Goal: Task Accomplishment & Management: Manage account settings

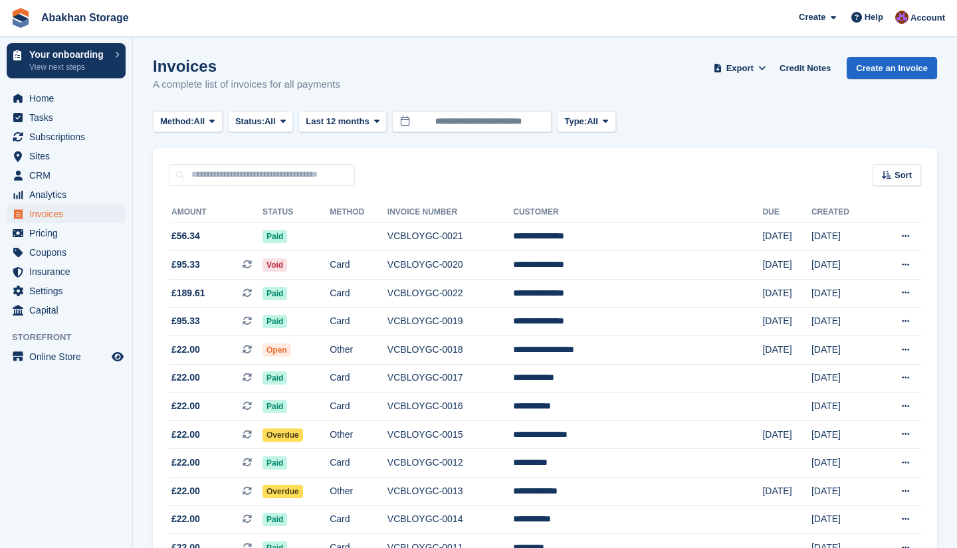
scroll to position [99, 0]
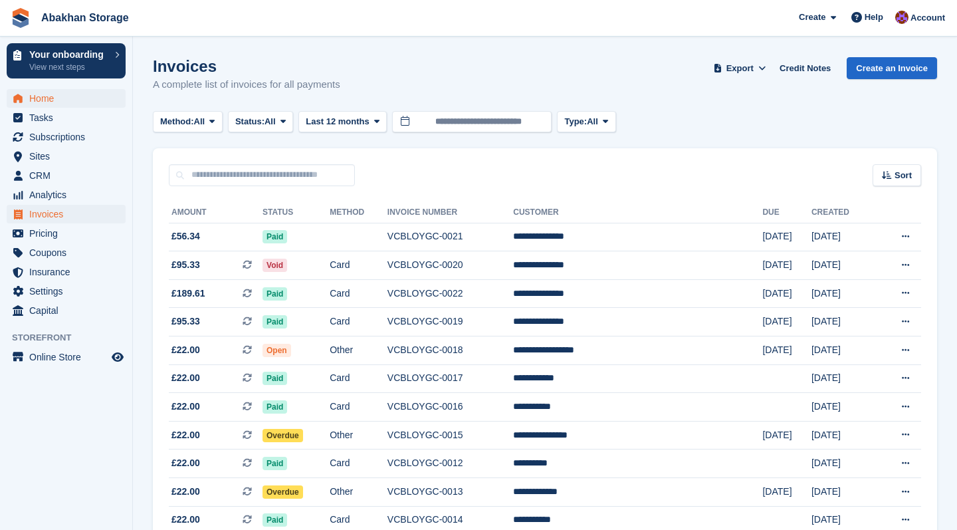
click at [58, 102] on span "Home" at bounding box center [69, 98] width 80 height 19
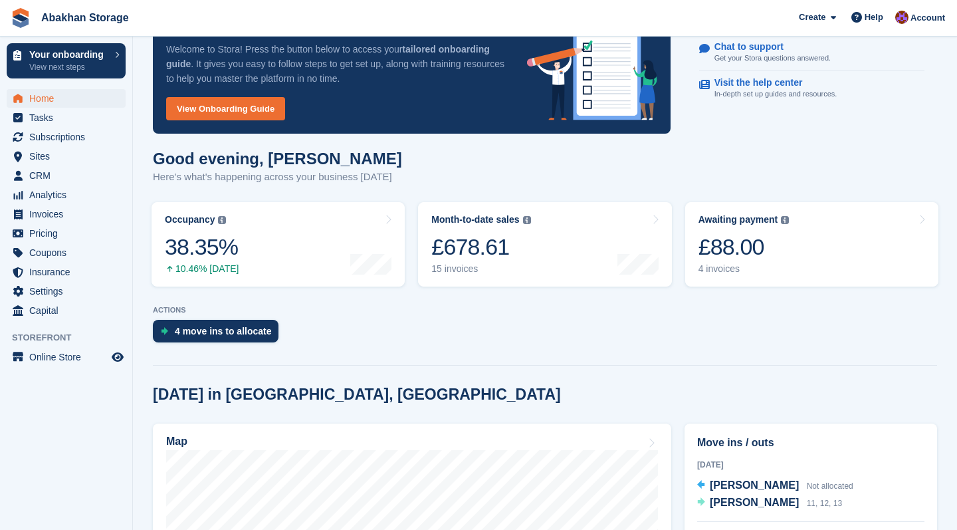
scroll to position [52, 0]
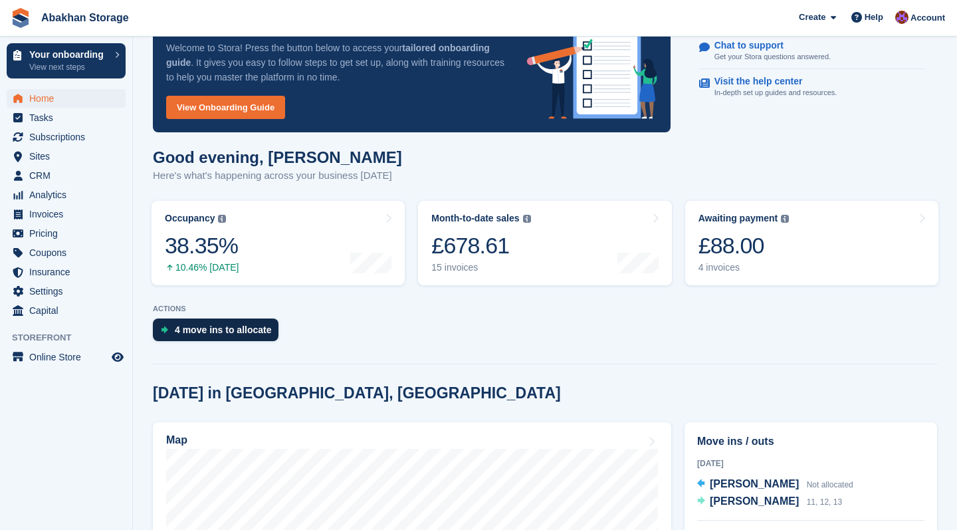
click at [261, 334] on div "4 move ins to allocate" at bounding box center [223, 329] width 97 height 11
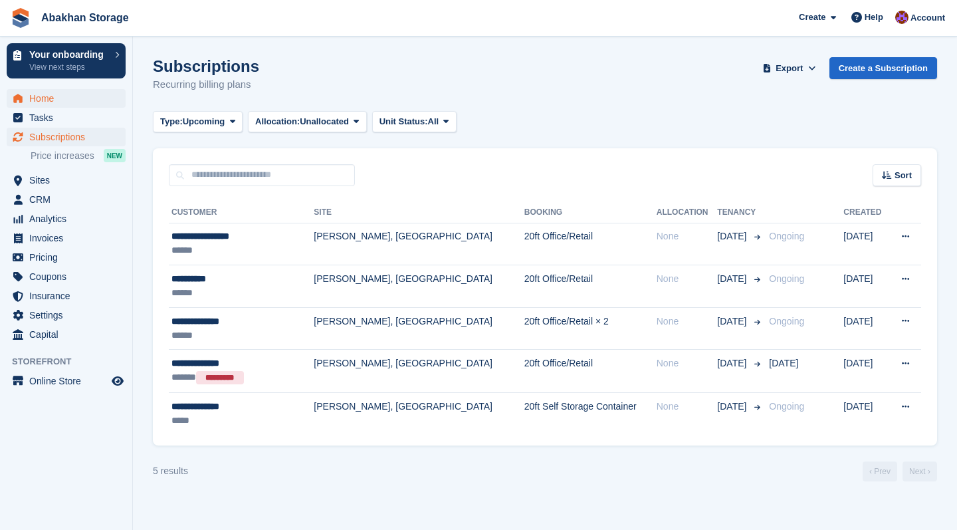
click at [53, 96] on span "Home" at bounding box center [69, 98] width 80 height 19
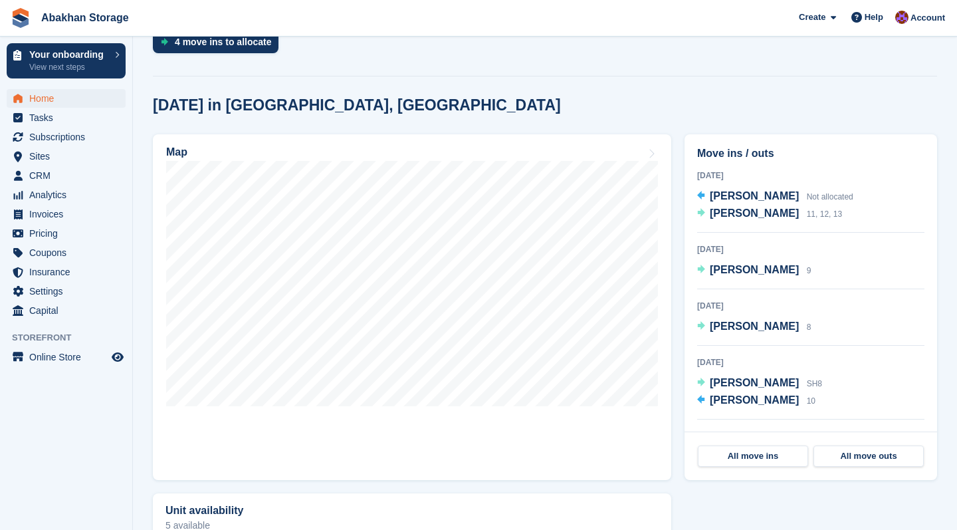
scroll to position [342, 0]
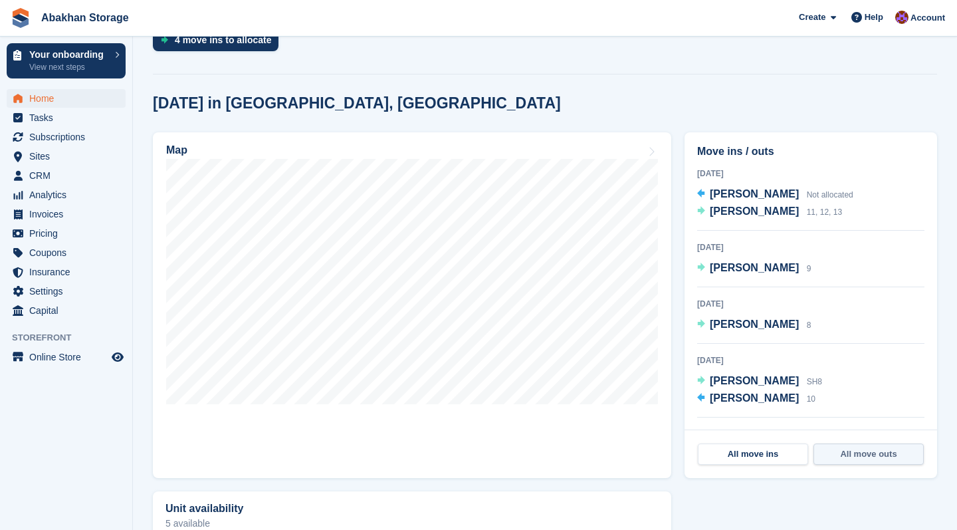
click at [868, 456] on link "All move outs" at bounding box center [869, 453] width 110 height 21
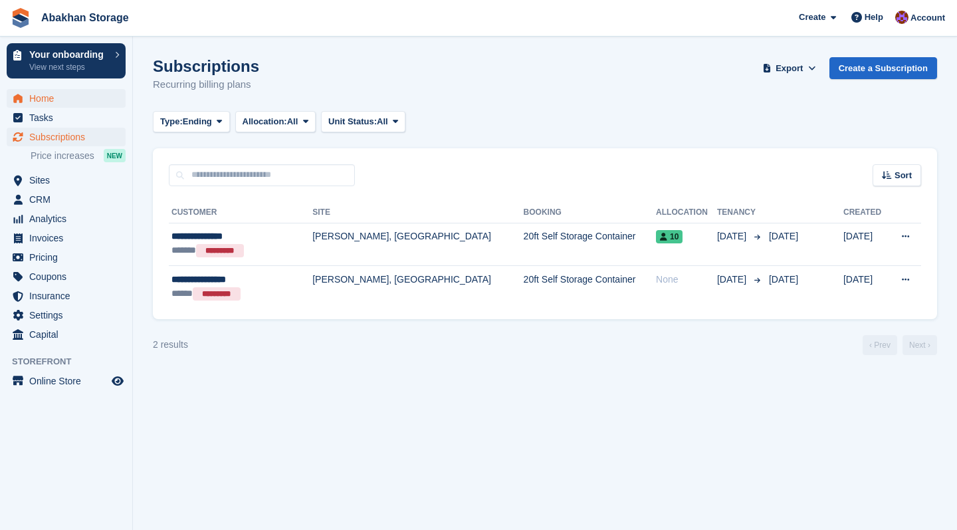
click at [38, 94] on span "Home" at bounding box center [69, 98] width 80 height 19
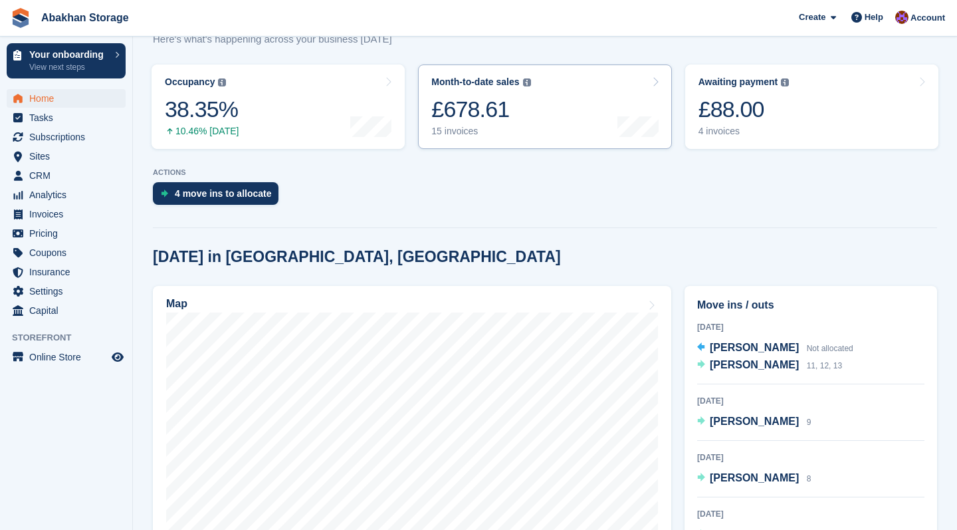
scroll to position [190, 0]
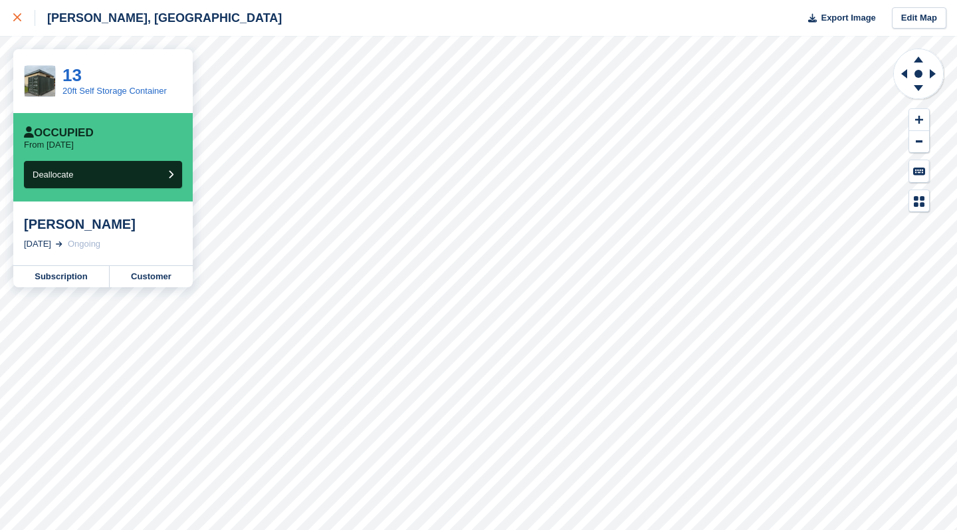
click at [14, 12] on div at bounding box center [24, 18] width 22 height 16
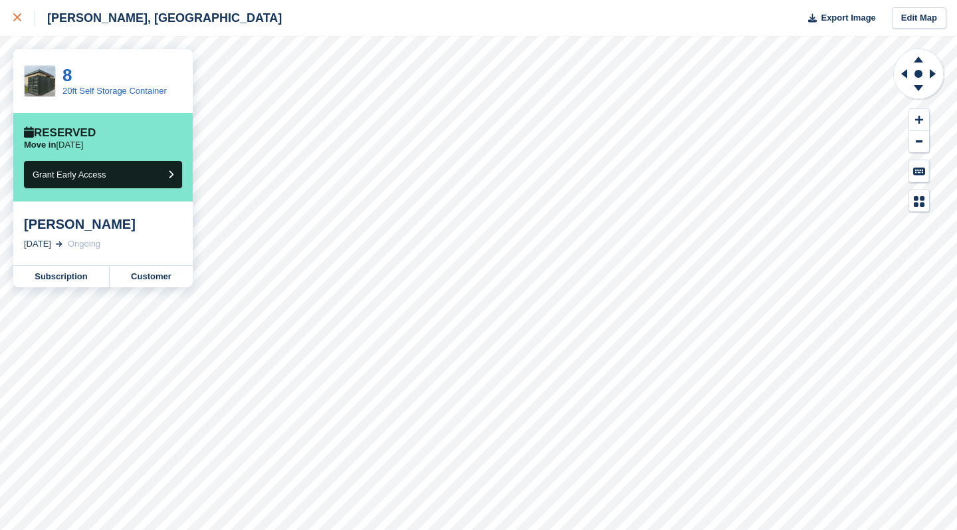
click at [12, 13] on link at bounding box center [17, 18] width 35 height 36
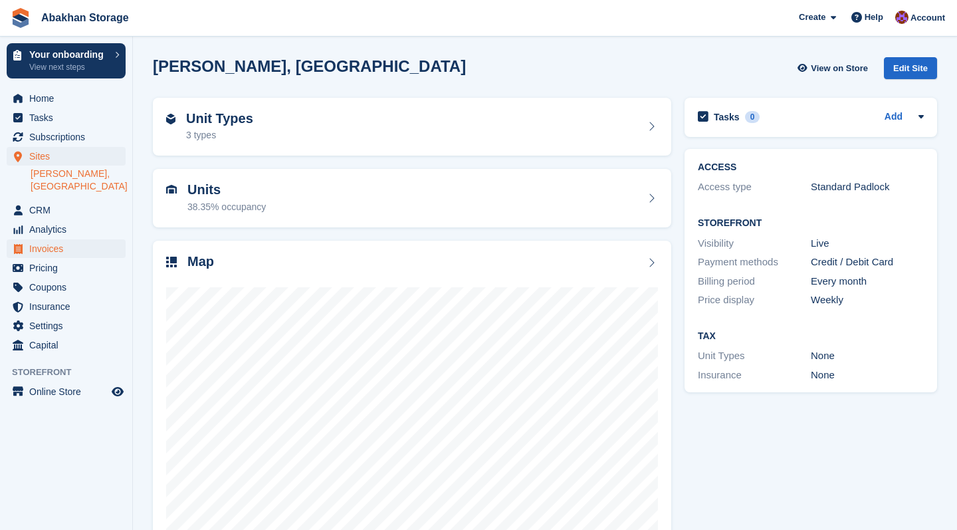
click at [33, 247] on span "Invoices" at bounding box center [69, 248] width 80 height 19
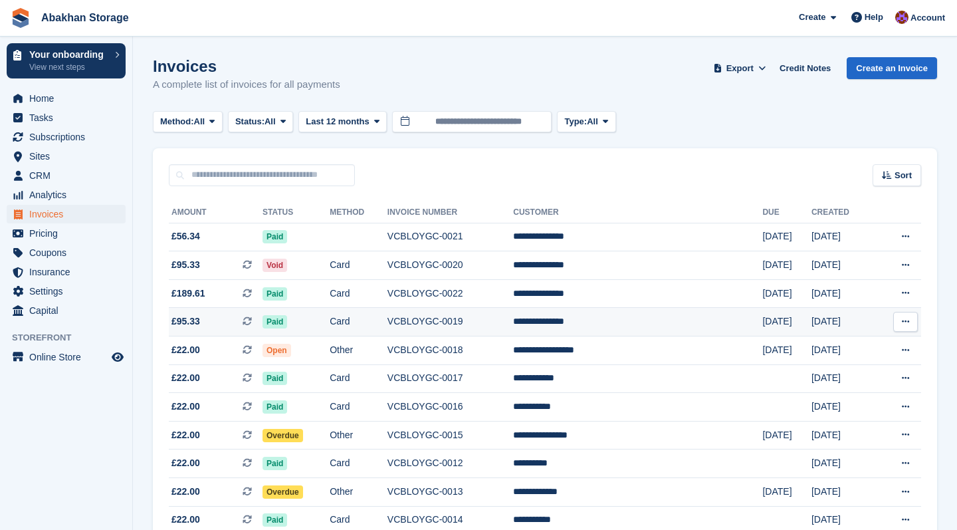
click at [387, 328] on td "Card" at bounding box center [359, 322] width 58 height 29
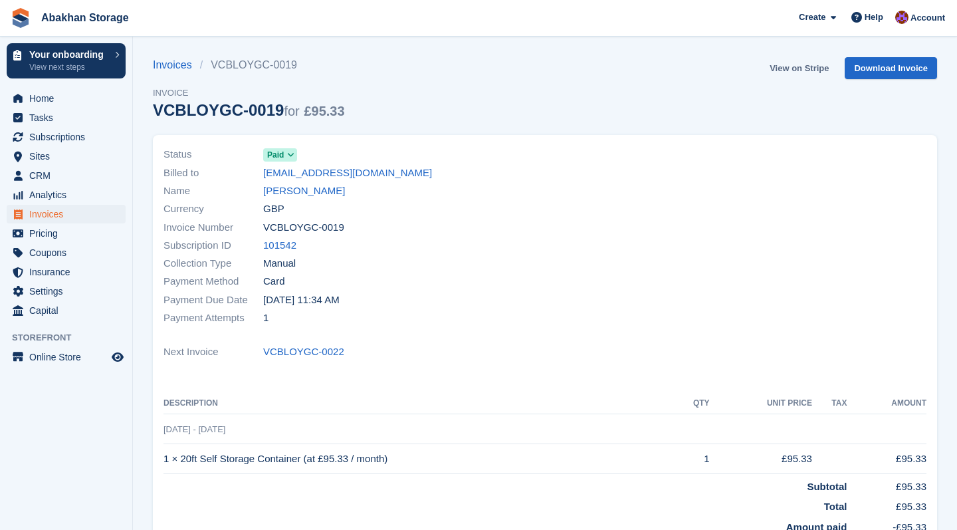
click at [783, 67] on link "View on Stripe" at bounding box center [799, 68] width 70 height 22
